Goal: Information Seeking & Learning: Learn about a topic

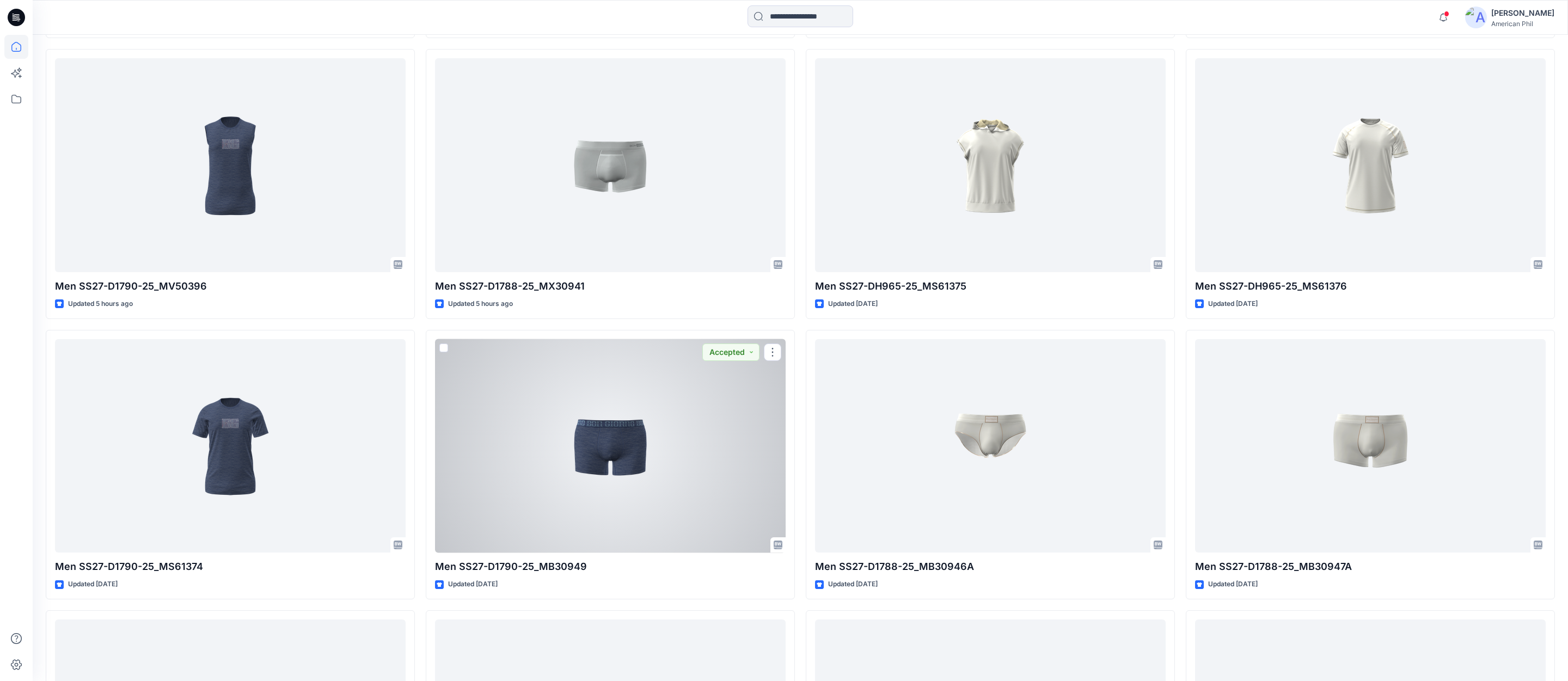
scroll to position [655, 0]
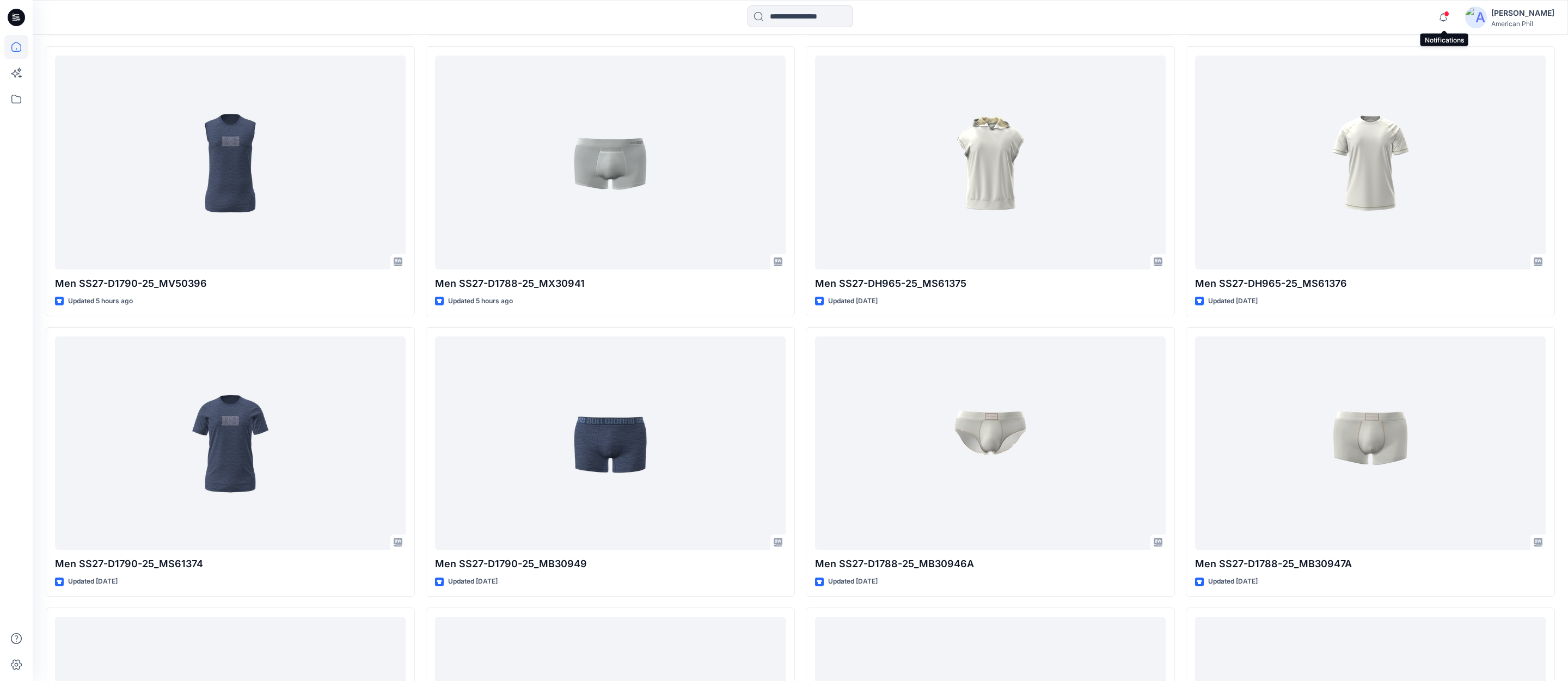
click at [1445, 13] on span at bounding box center [1446, 14] width 6 height 6
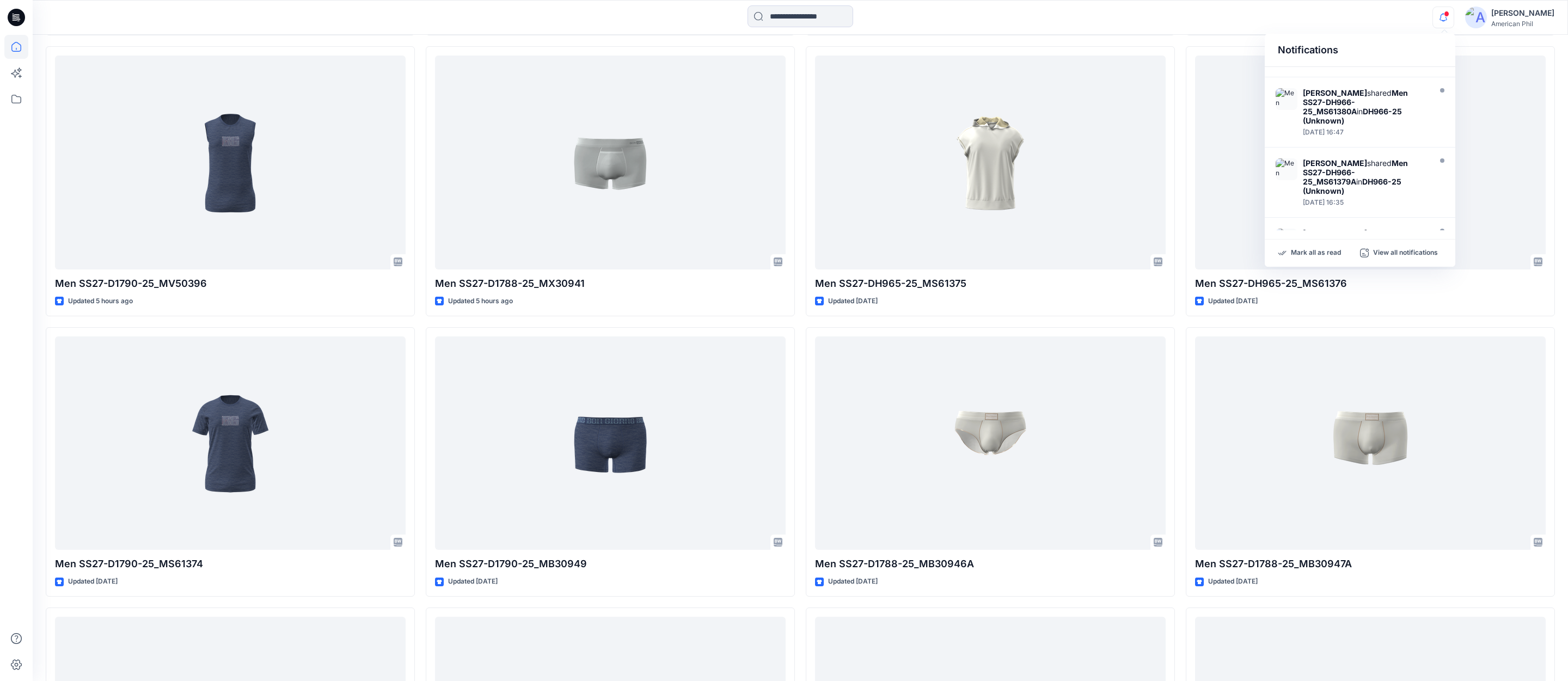
scroll to position [455, 0]
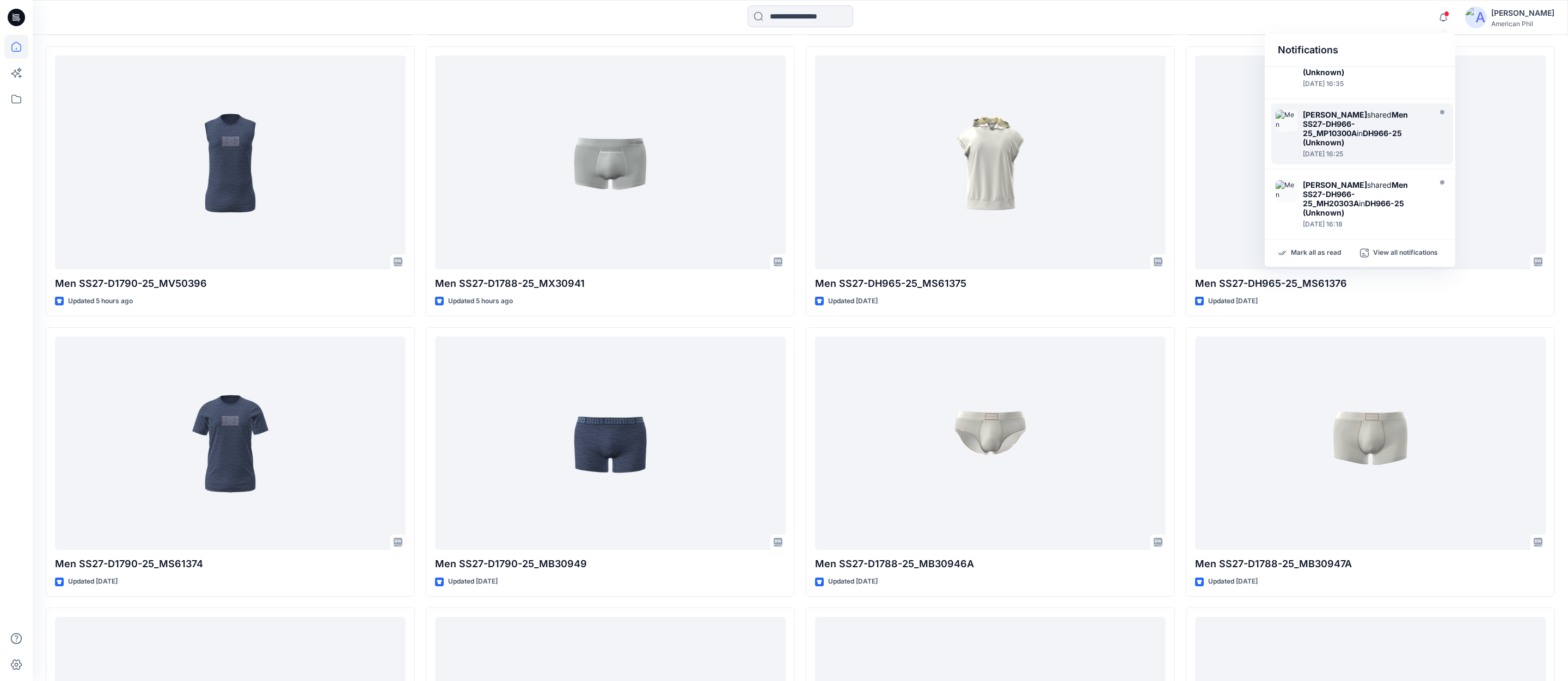
click at [1337, 129] on strong "DH966-25 (Unknown)" at bounding box center [1352, 138] width 99 height 19
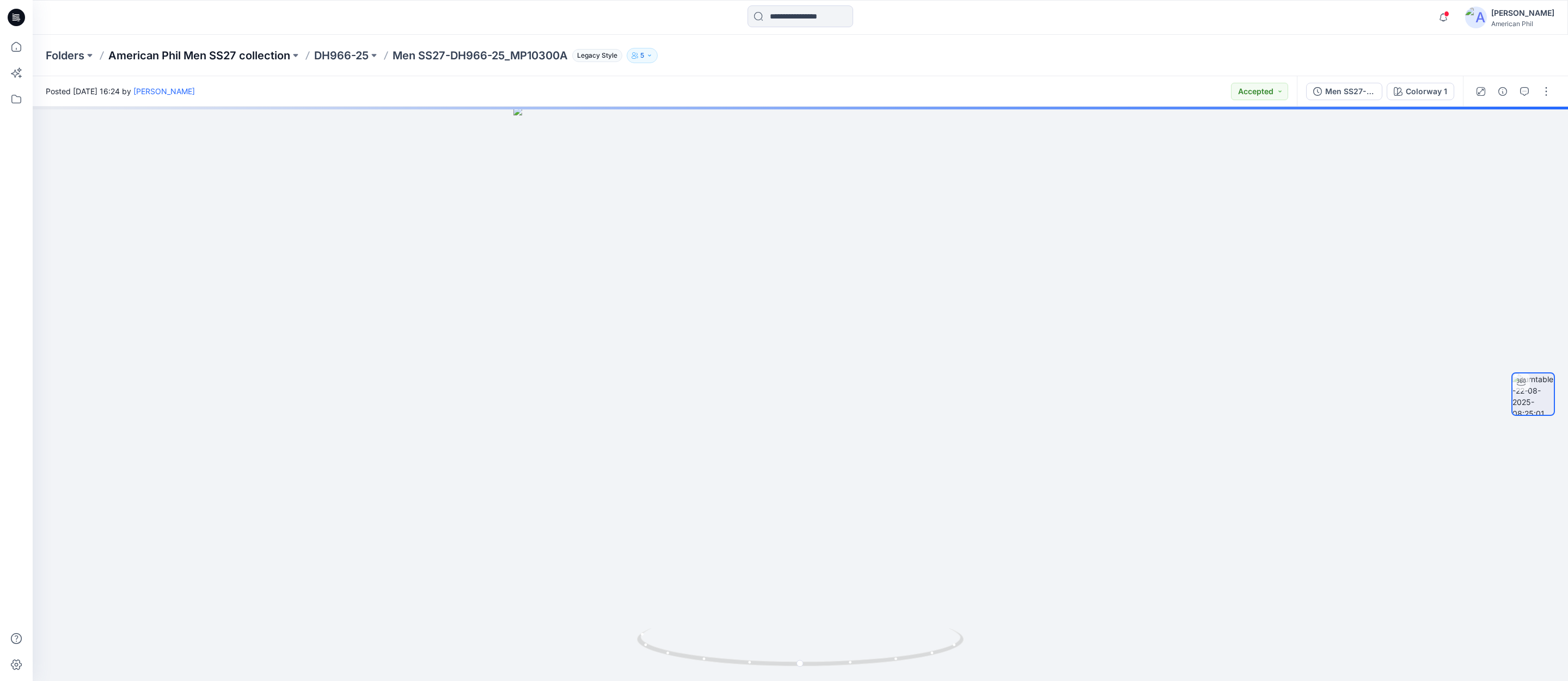
click at [203, 52] on p "American Phil Men SS27 collection" at bounding box center [198, 55] width 182 height 15
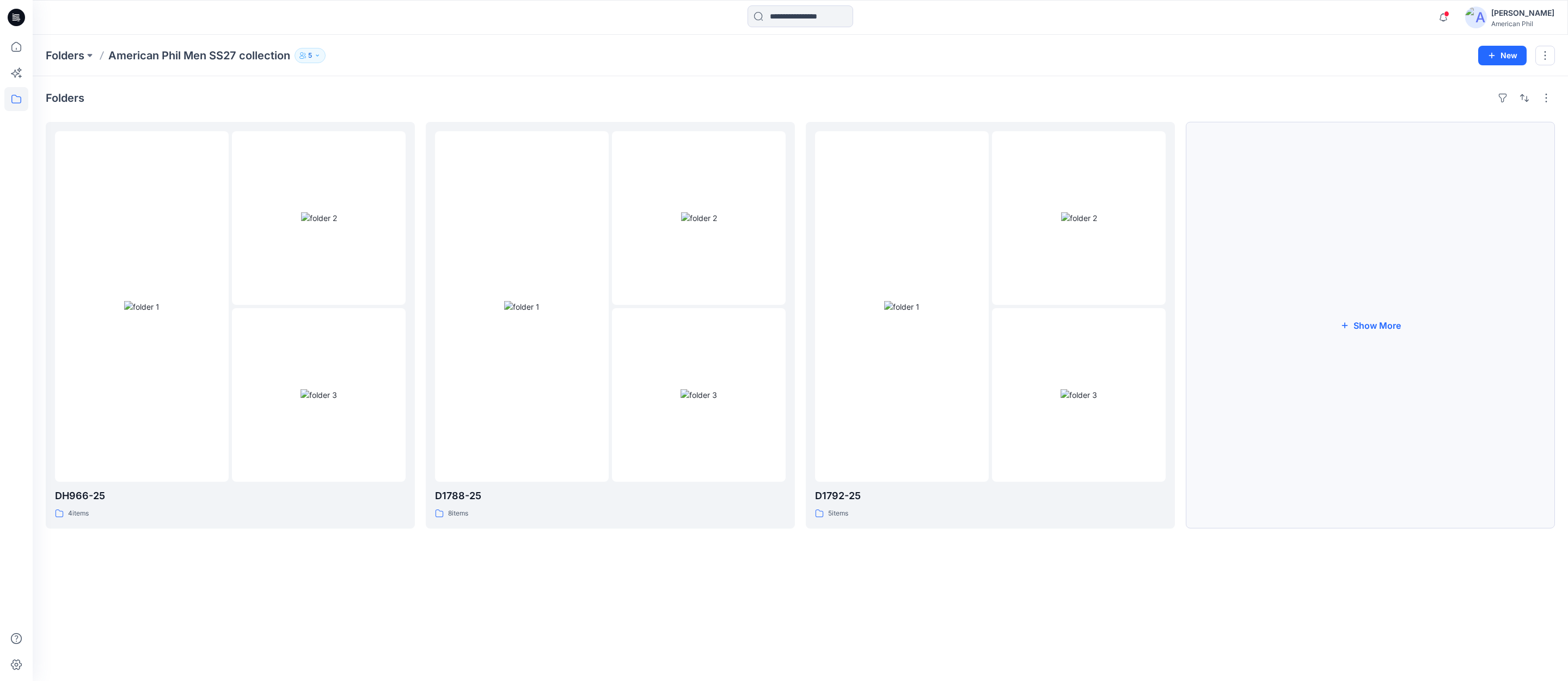
click at [1384, 324] on button "Show More" at bounding box center [1370, 325] width 369 height 406
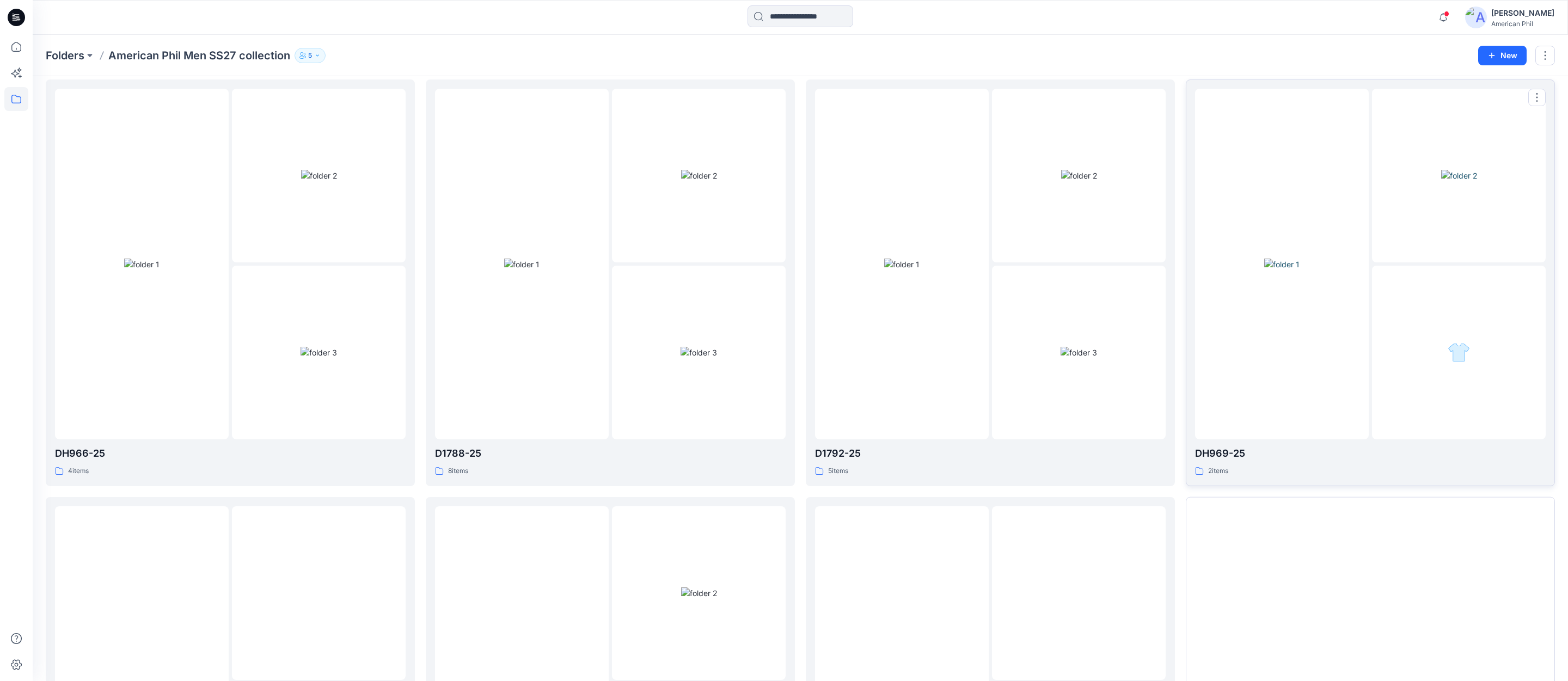
scroll to position [41, 0]
click at [909, 260] on img at bounding box center [902, 266] width 35 height 11
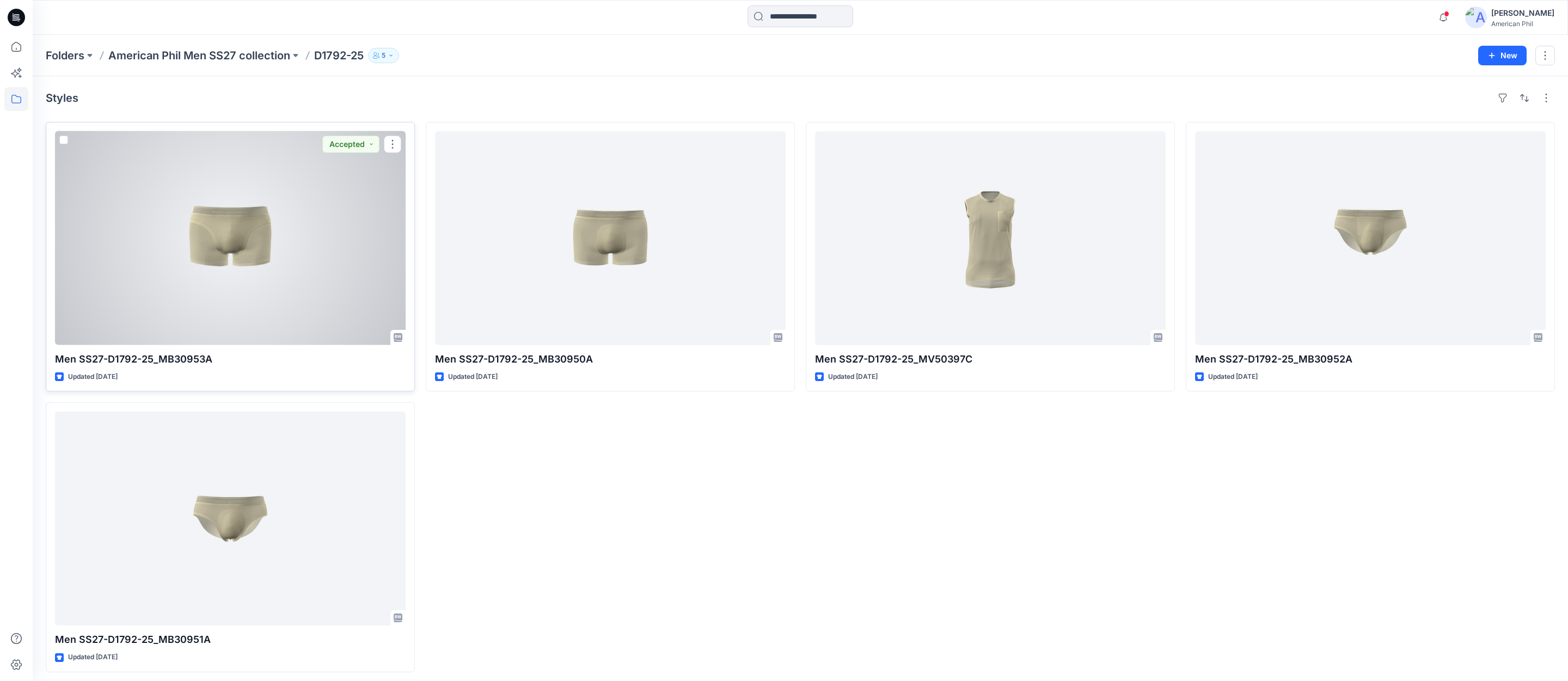
click at [224, 235] on div at bounding box center [230, 238] width 350 height 214
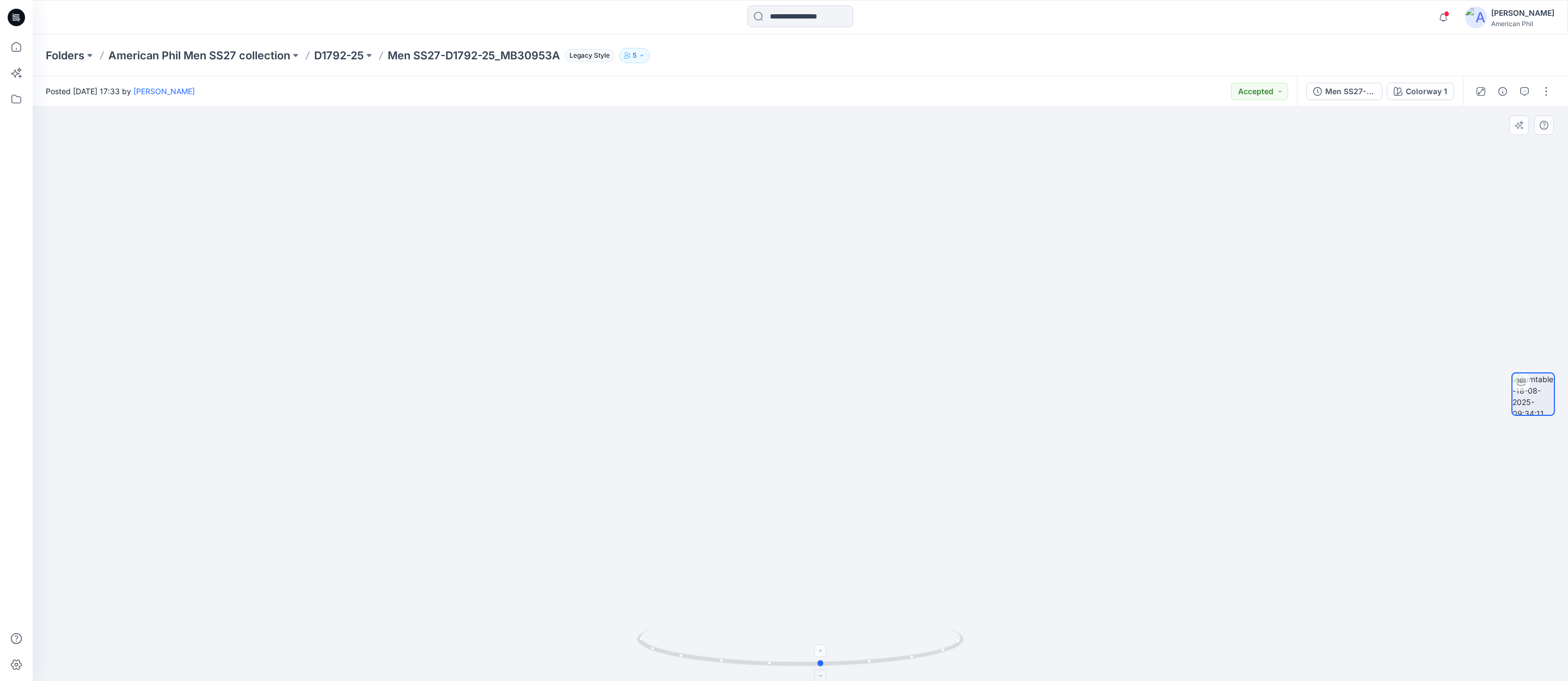
drag, startPoint x: 851, startPoint y: 666, endPoint x: 871, endPoint y: 669, distance: 20.2
click at [871, 669] on icon at bounding box center [801, 648] width 329 height 41
click at [204, 57] on p "American Phil Men SS27 collection" at bounding box center [198, 55] width 182 height 15
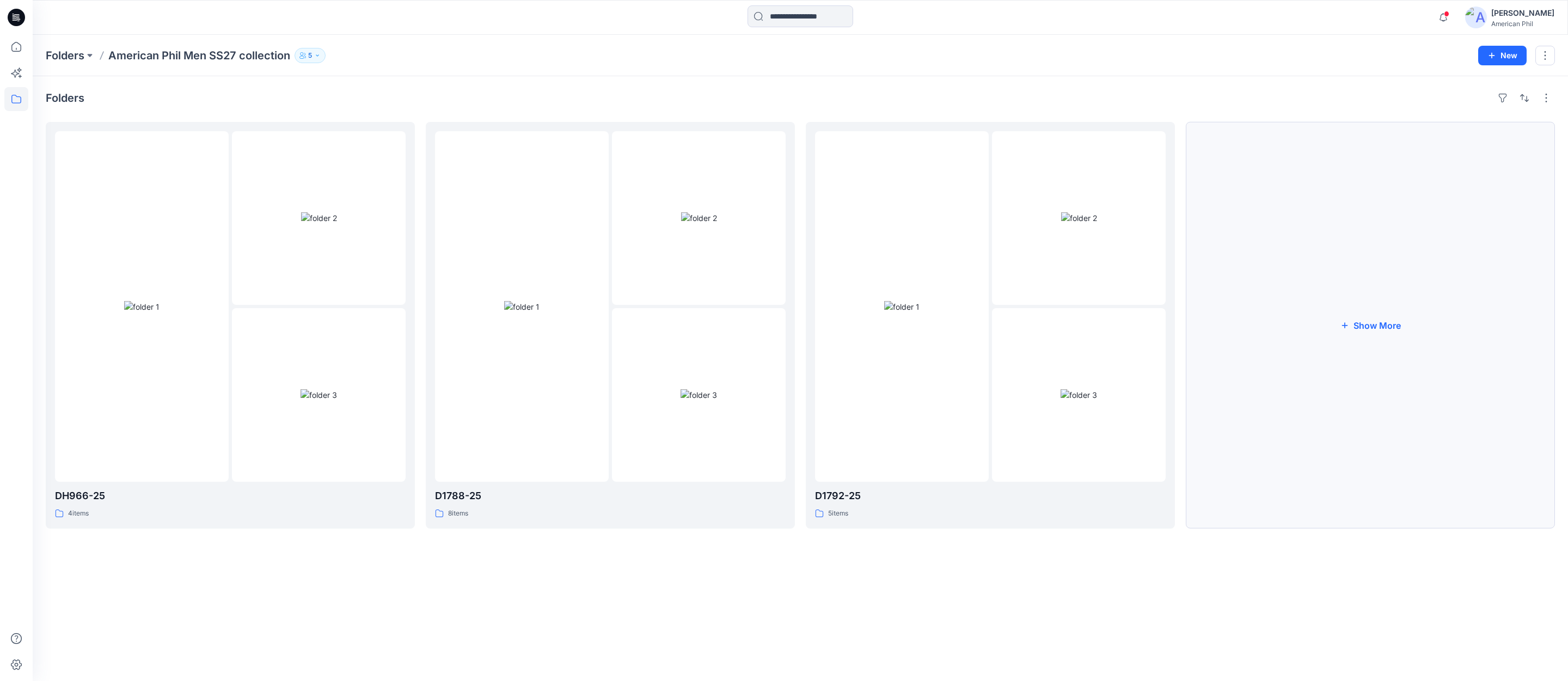
click at [1372, 326] on button "Show More" at bounding box center [1370, 325] width 369 height 406
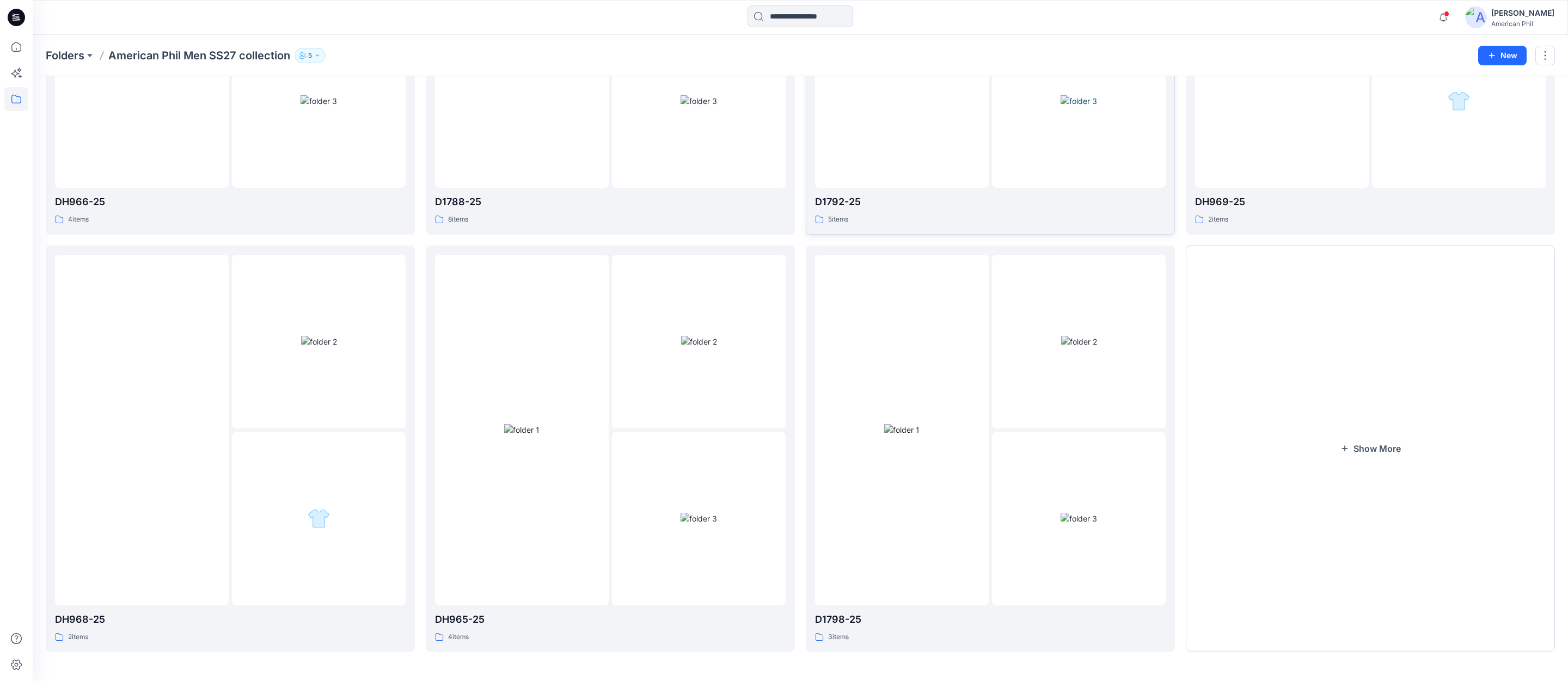
scroll to position [295, 0]
click at [1370, 445] on button "Show More" at bounding box center [1370, 447] width 369 height 406
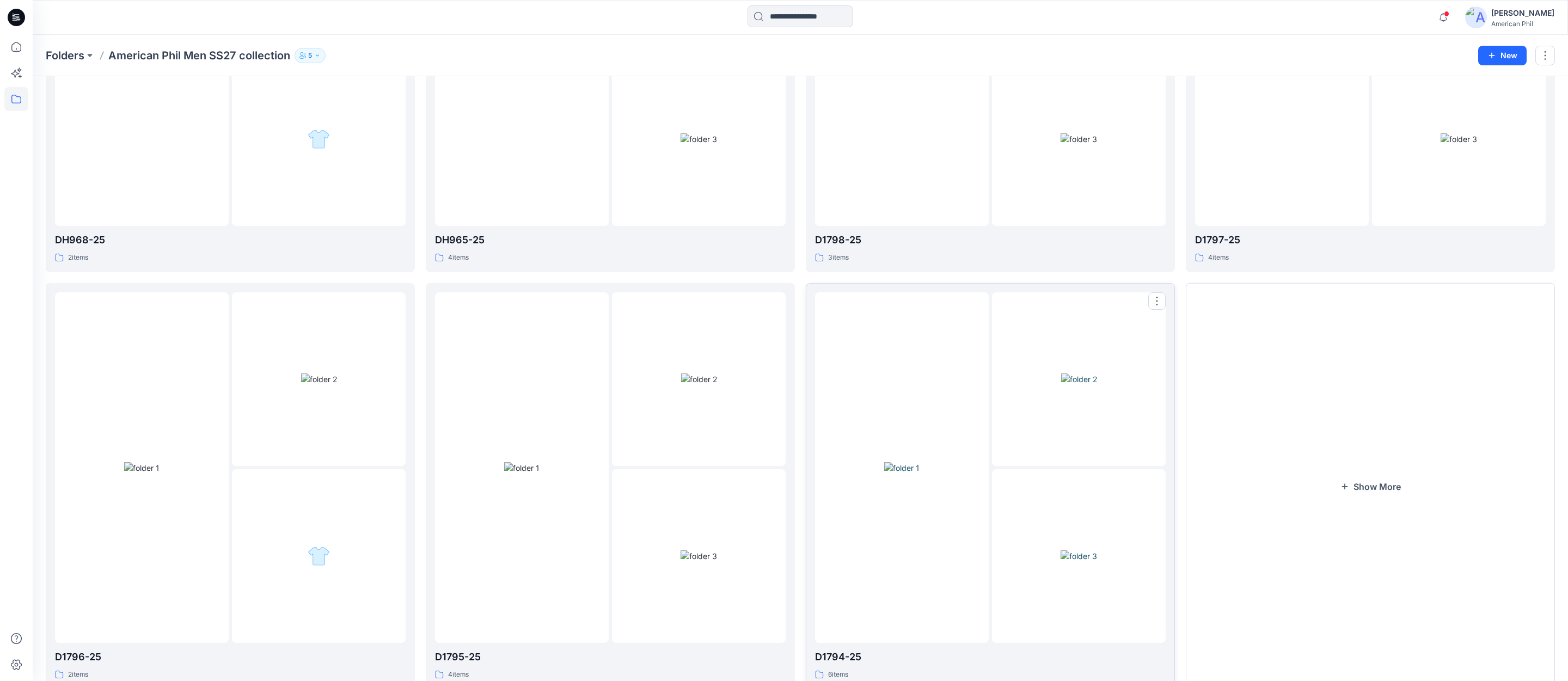
scroll to position [713, 0]
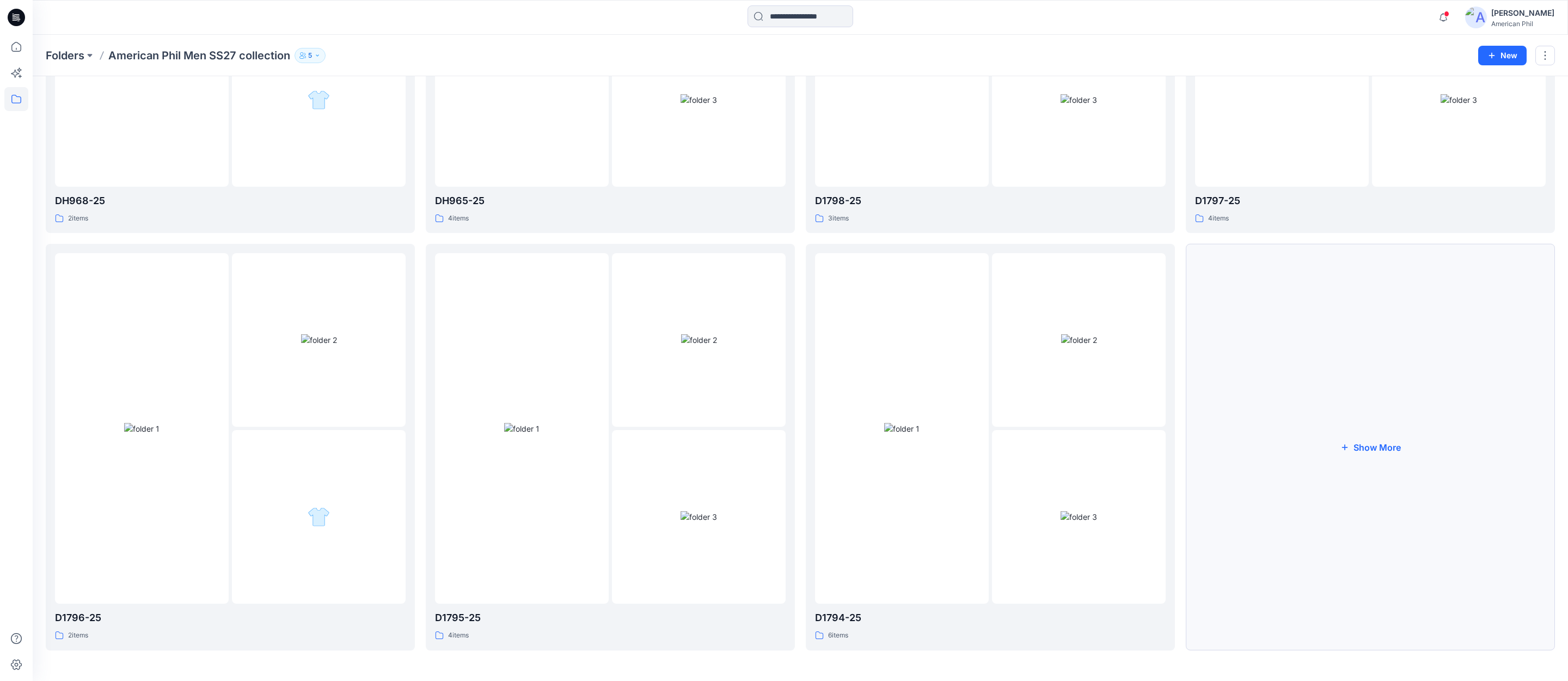
click at [1375, 448] on button "Show More" at bounding box center [1370, 447] width 369 height 406
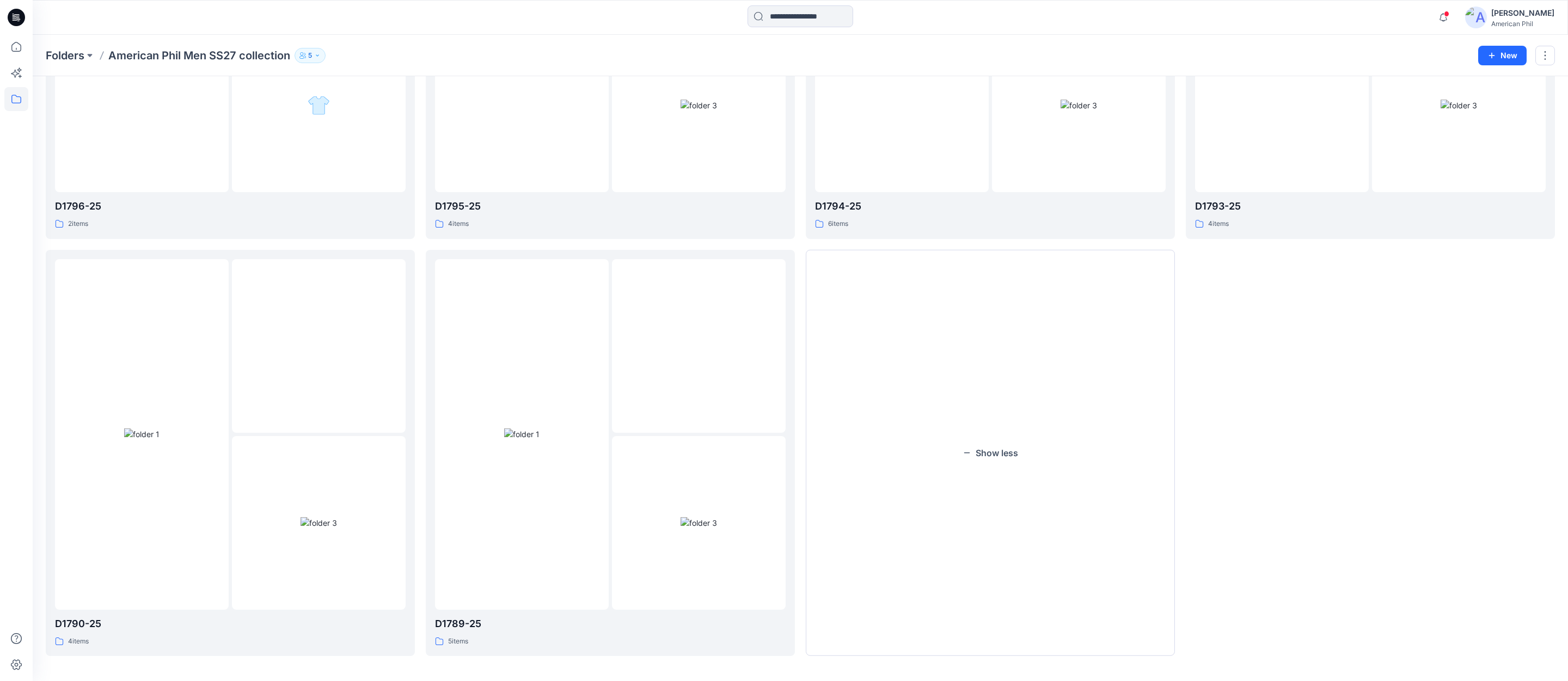
scroll to position [1130, 0]
click at [695, 518] on img at bounding box center [698, 517] width 36 height 11
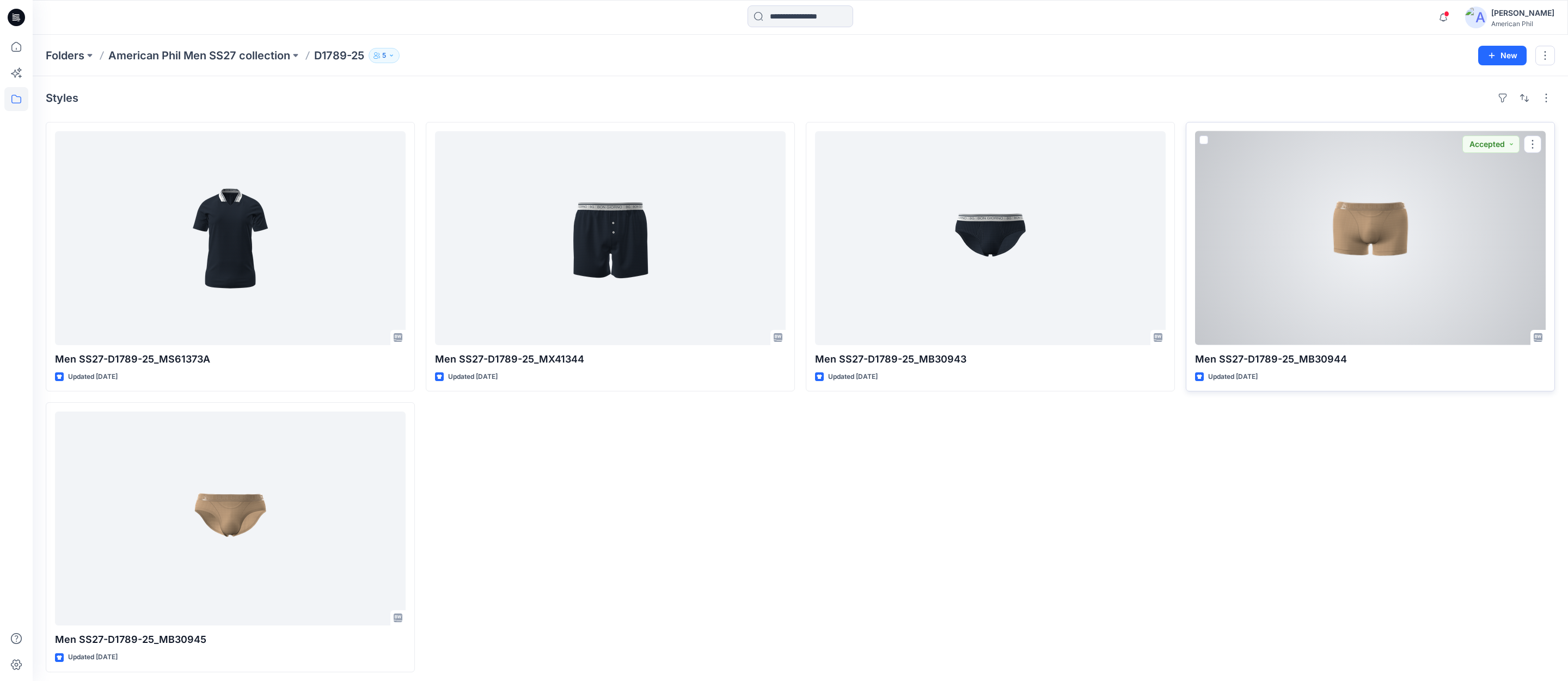
click at [1368, 222] on div at bounding box center [1370, 238] width 350 height 214
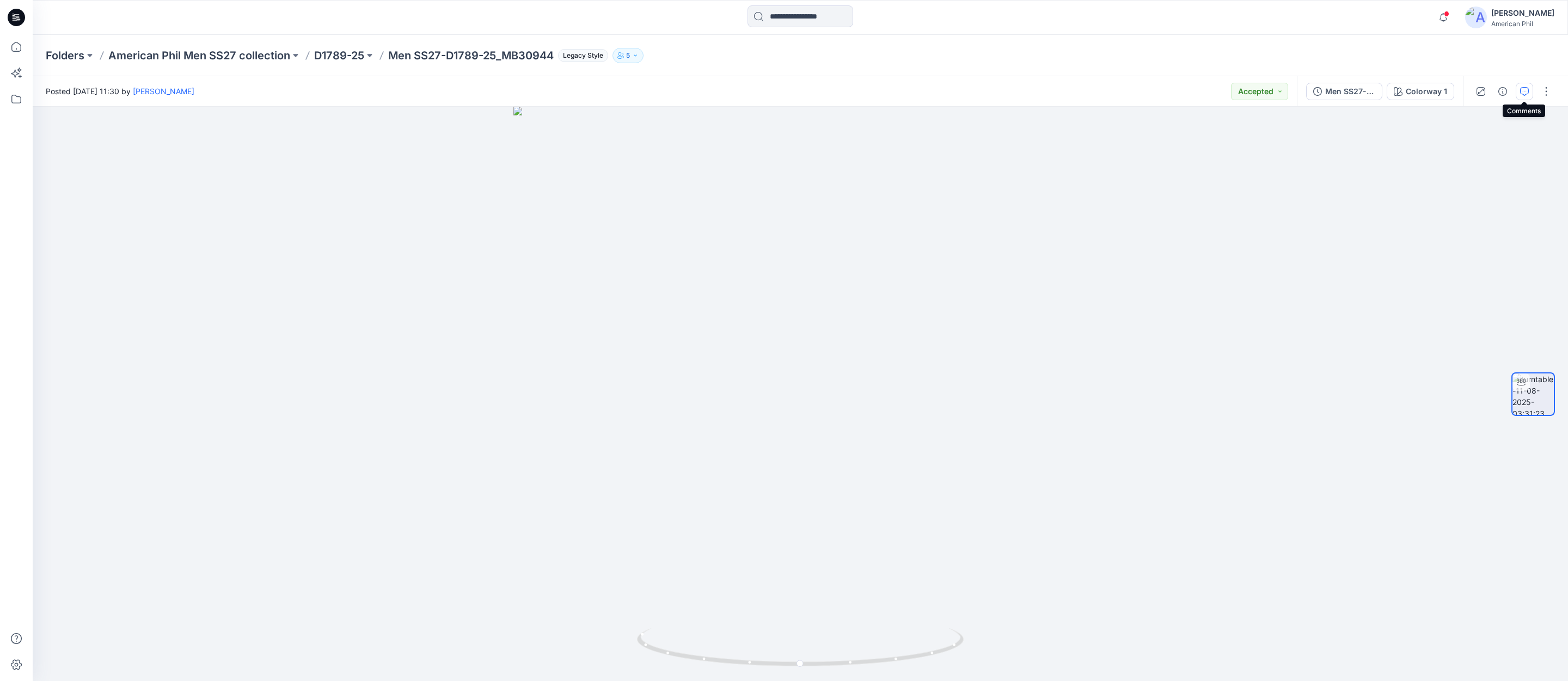
click at [1523, 91] on icon "button" at bounding box center [1524, 90] width 4 height 1
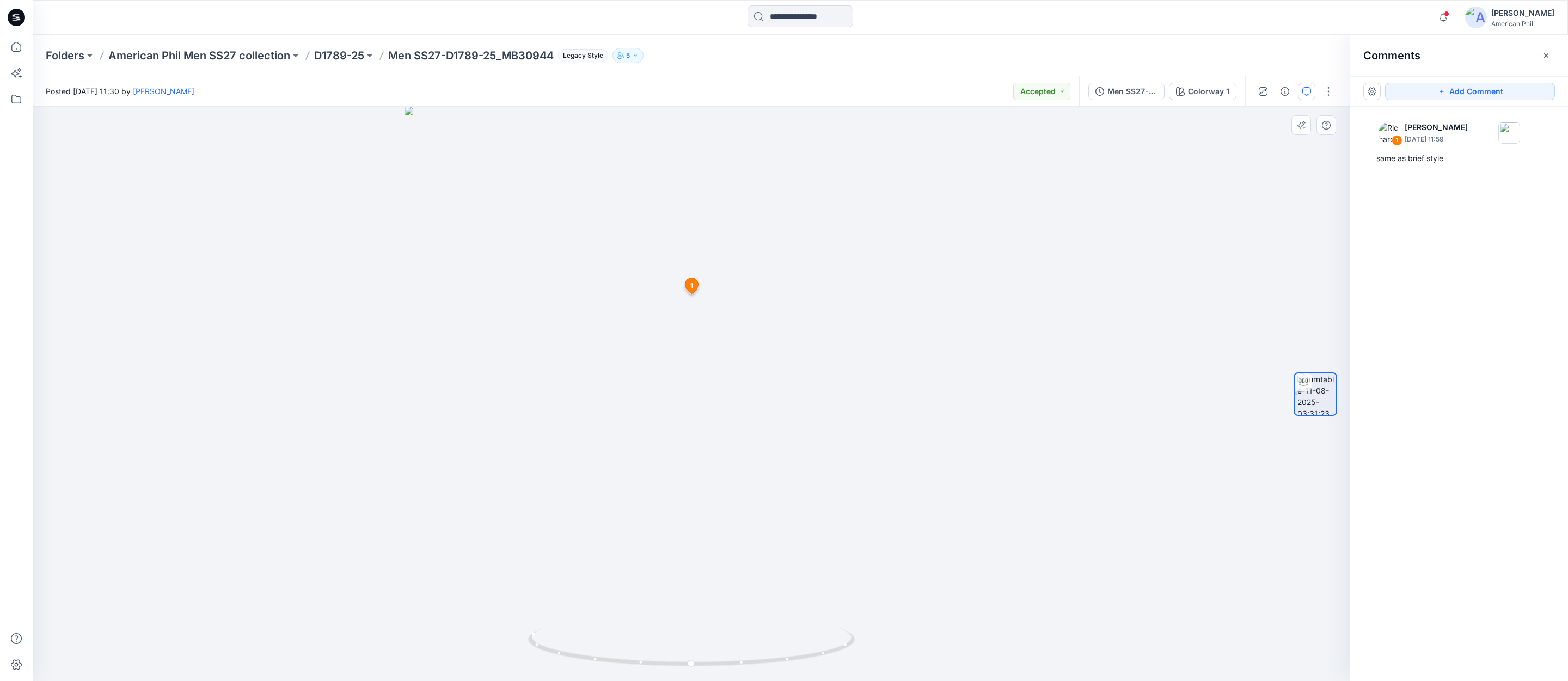
click at [693, 293] on icon at bounding box center [691, 286] width 14 height 17
